Goal: Navigation & Orientation: Find specific page/section

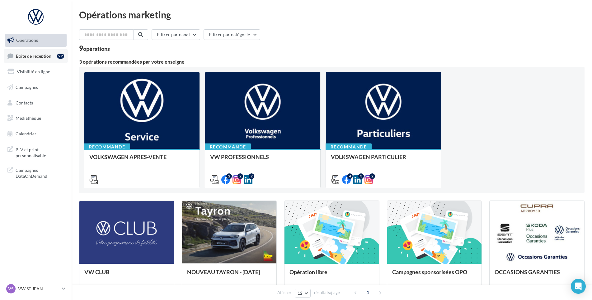
click at [29, 57] on span "Boîte de réception" at bounding box center [34, 55] width 36 height 5
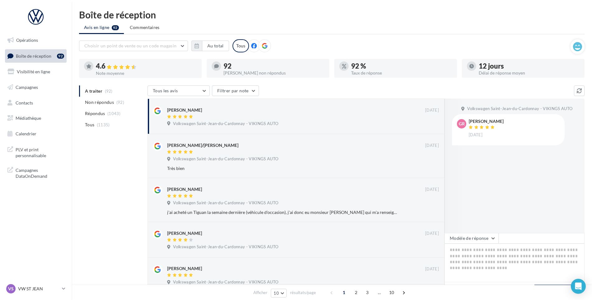
click at [31, 280] on nav "Opérations Boîte de réception 92 Visibilité en ligne Campagnes Contacts Médiath…" at bounding box center [36, 150] width 72 height 300
click at [30, 286] on p "VW ST JEAN" at bounding box center [38, 288] width 41 height 6
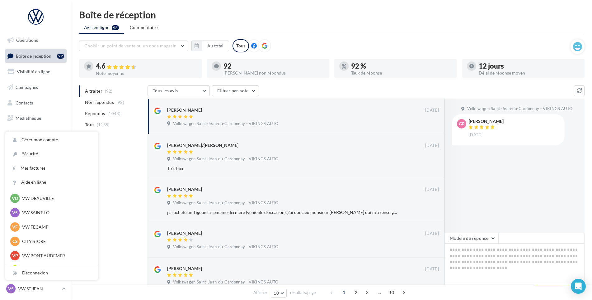
scroll to position [187, 0]
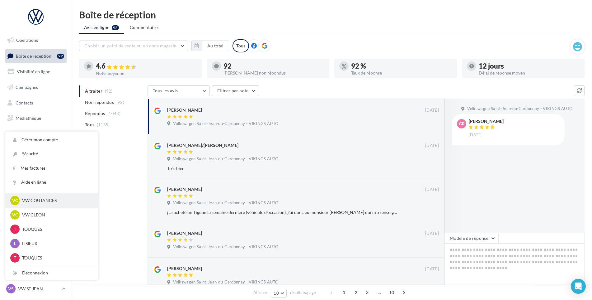
click at [45, 201] on p "VW COUTANCES" at bounding box center [56, 200] width 69 height 6
